Goal: Ask a question

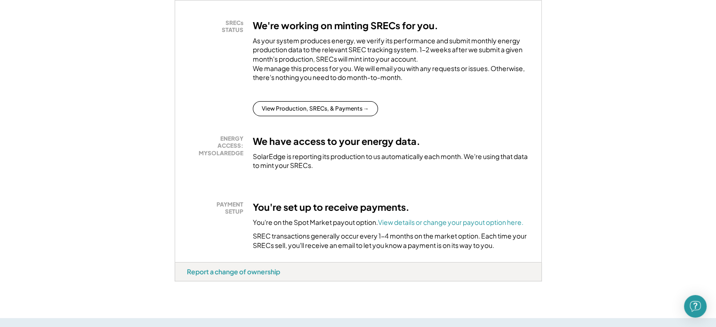
scroll to position [188, 0]
click at [300, 116] on button "View Production, SRECs, & Payments →" at bounding box center [315, 108] width 125 height 15
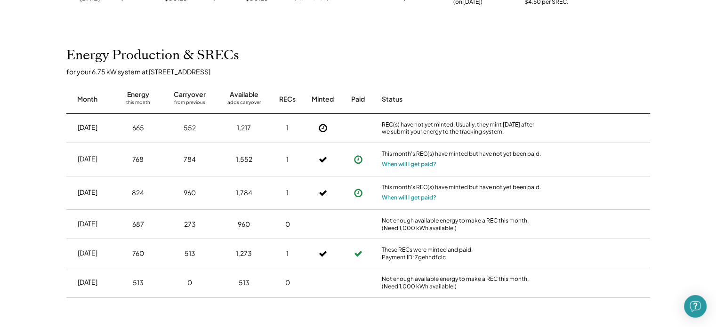
scroll to position [188, 0]
click at [411, 197] on button "When will I get paid?" at bounding box center [409, 196] width 55 height 9
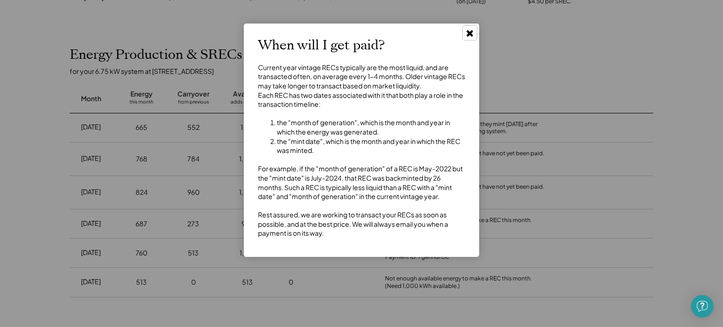
click at [469, 31] on icon at bounding box center [469, 32] width 9 height 9
